Goal: Information Seeking & Learning: Learn about a topic

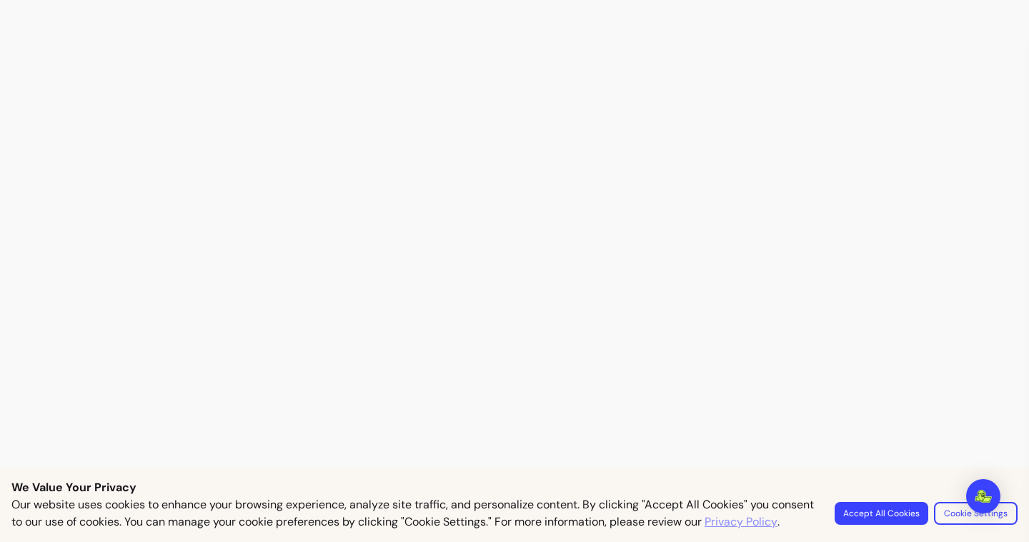
scroll to position [2181, 0]
click at [992, 496] on div "Open Intercom Messenger" at bounding box center [984, 497] width 38 height 38
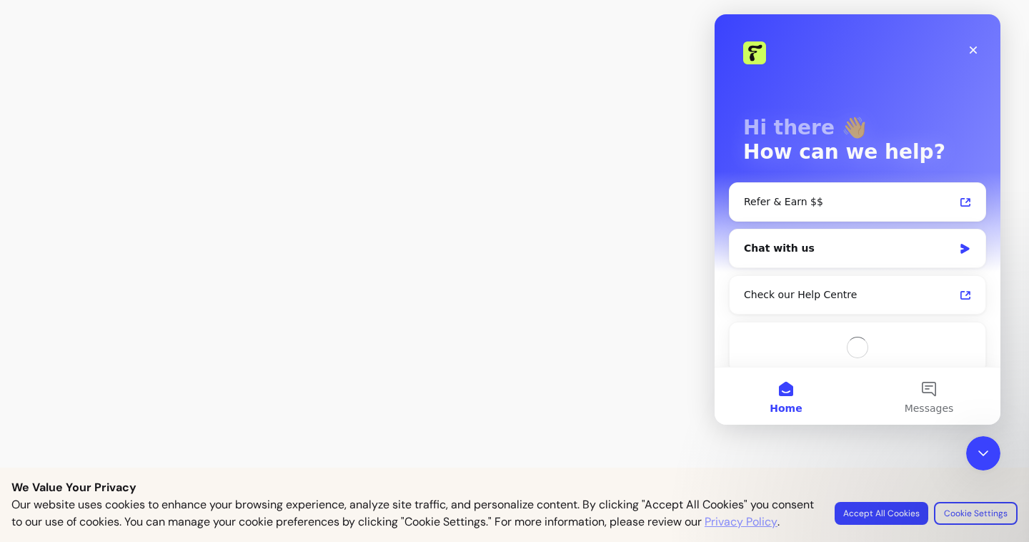
scroll to position [0, 0]
click at [919, 387] on button "Messages" at bounding box center [929, 395] width 143 height 57
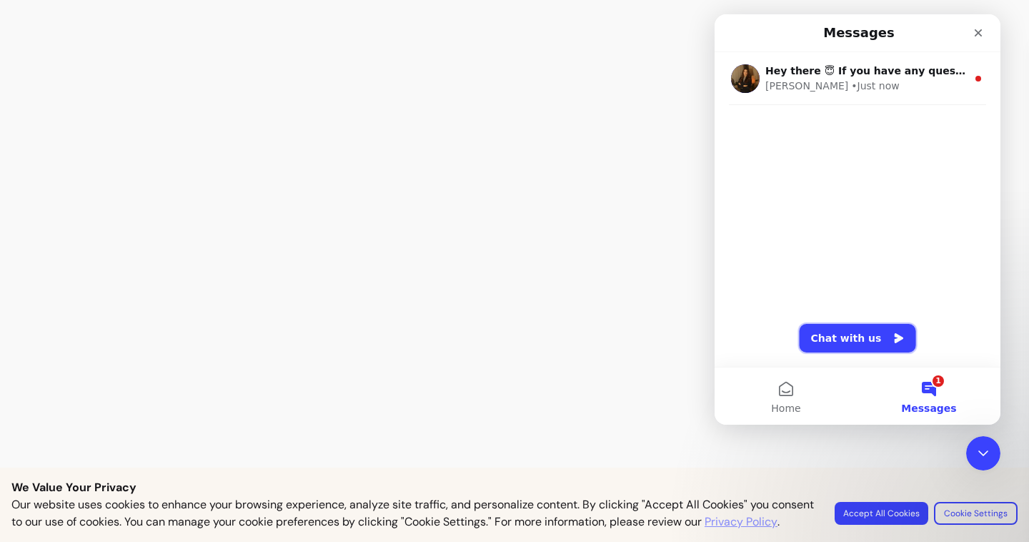
click at [846, 326] on button "Chat with us" at bounding box center [858, 338] width 117 height 29
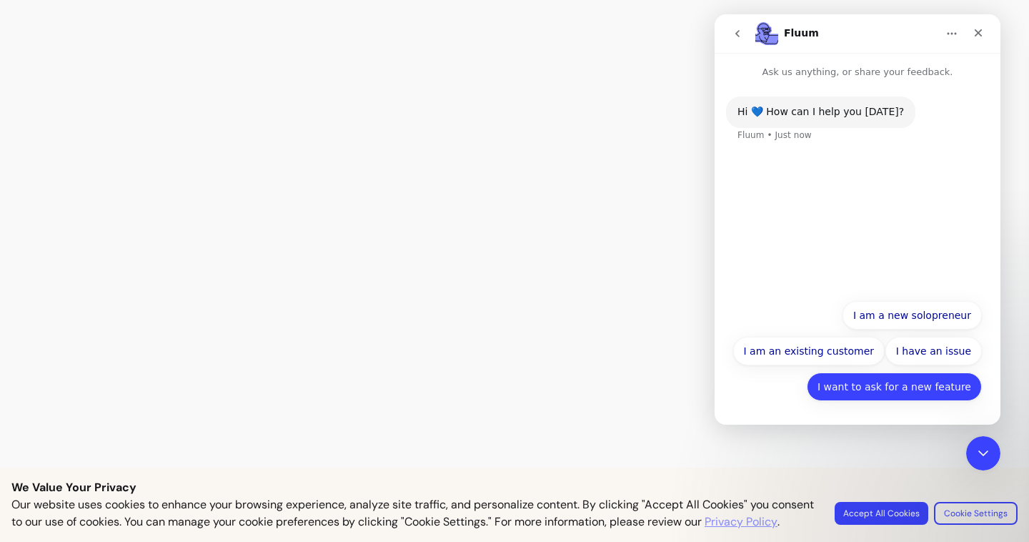
click at [892, 394] on button "I want to ask for a new feature" at bounding box center [894, 386] width 175 height 29
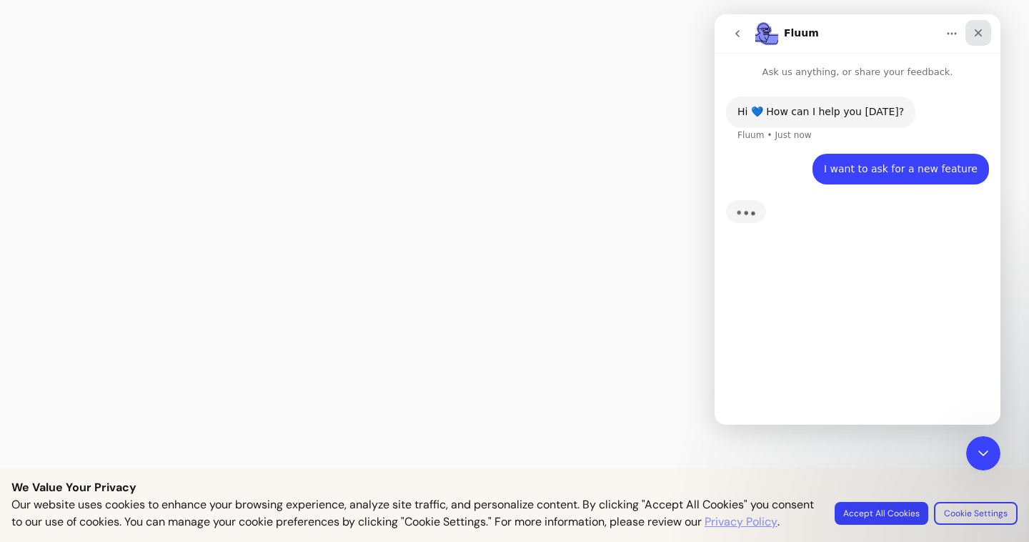
click at [980, 38] on icon "Close" at bounding box center [978, 32] width 11 height 11
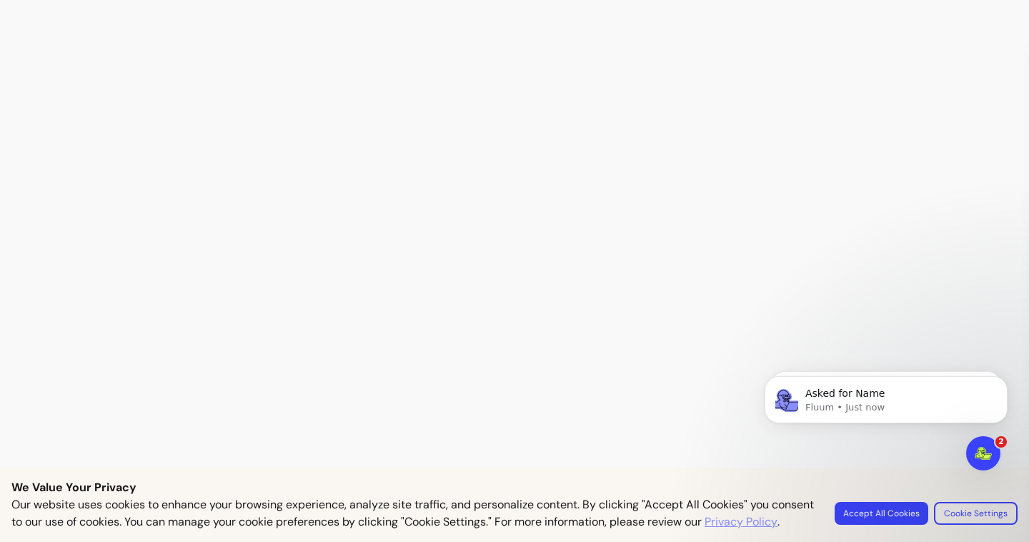
scroll to position [3176, 0]
